Goal: Go to known website

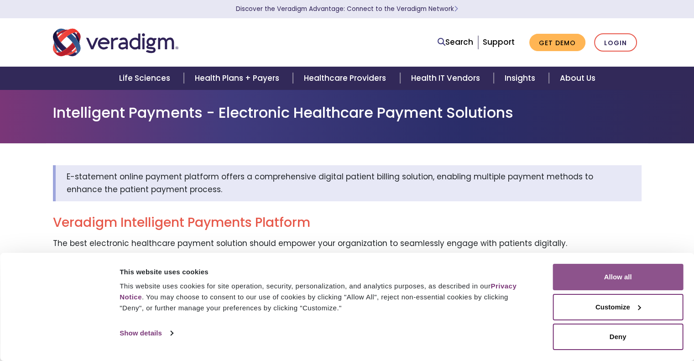
click at [603, 273] on button "Allow all" at bounding box center [618, 277] width 131 height 26
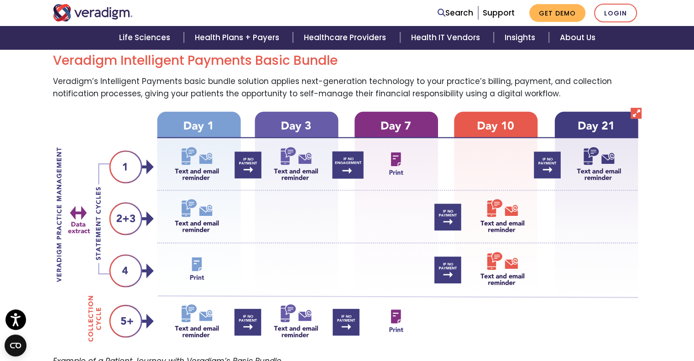
scroll to position [685, 0]
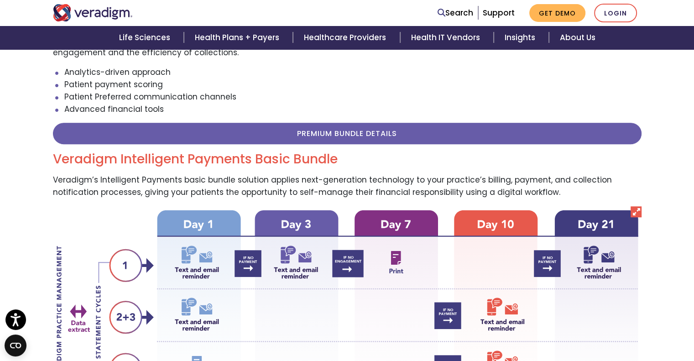
click at [111, 10] on img "Veradigm logo" at bounding box center [93, 12] width 80 height 17
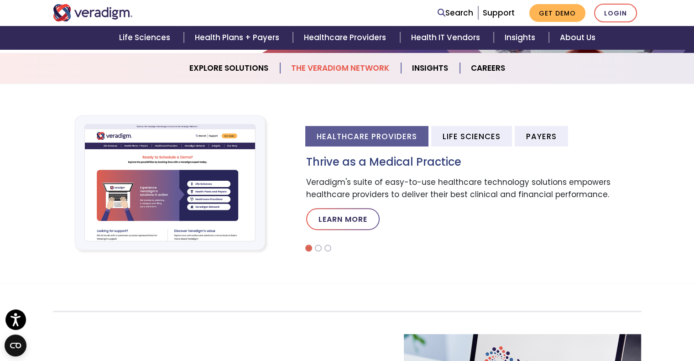
scroll to position [274, 0]
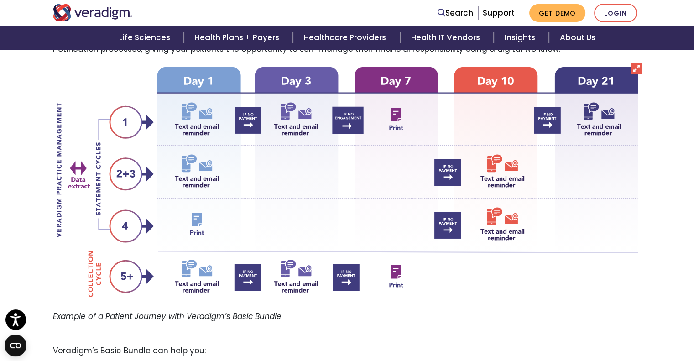
scroll to position [776, 0]
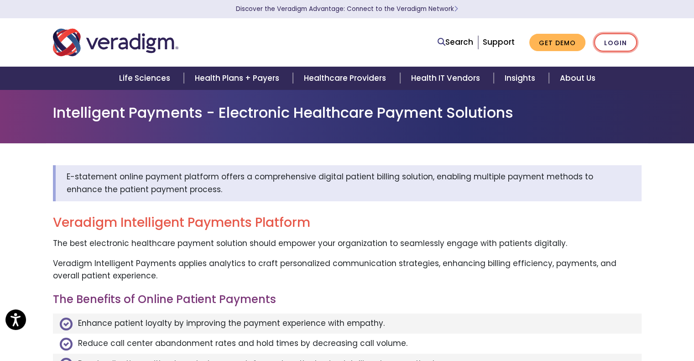
click at [615, 46] on link "Login" at bounding box center [615, 42] width 43 height 19
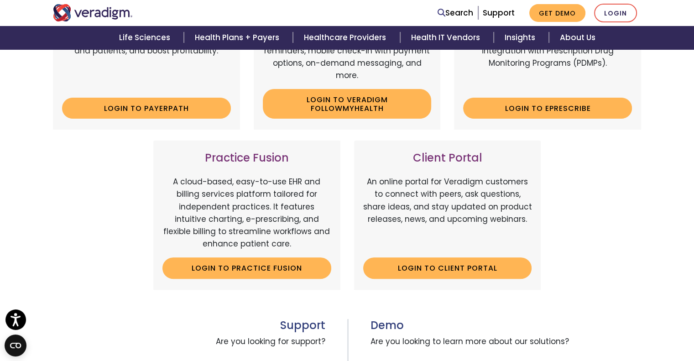
scroll to position [411, 0]
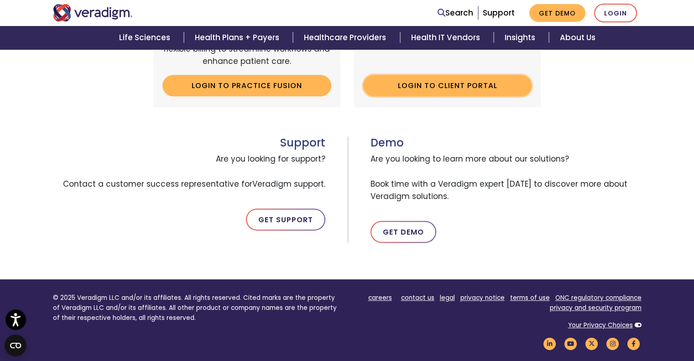
click at [474, 83] on link "Login to Client Portal" at bounding box center [447, 85] width 169 height 21
